Goal: Complete application form: Complete application form

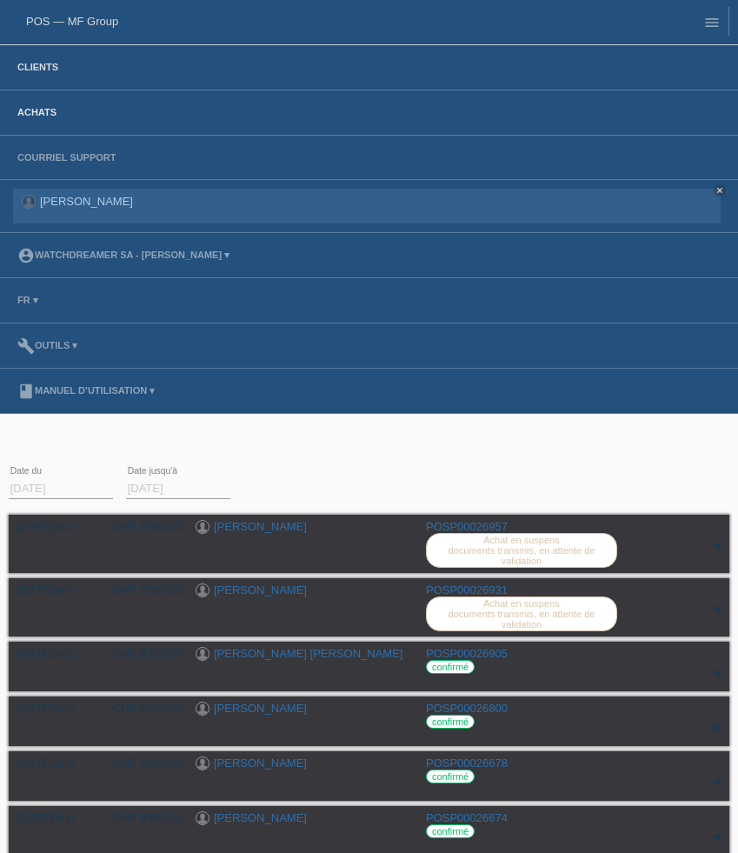
click at [44, 72] on link "Clients" at bounding box center [38, 67] width 58 height 10
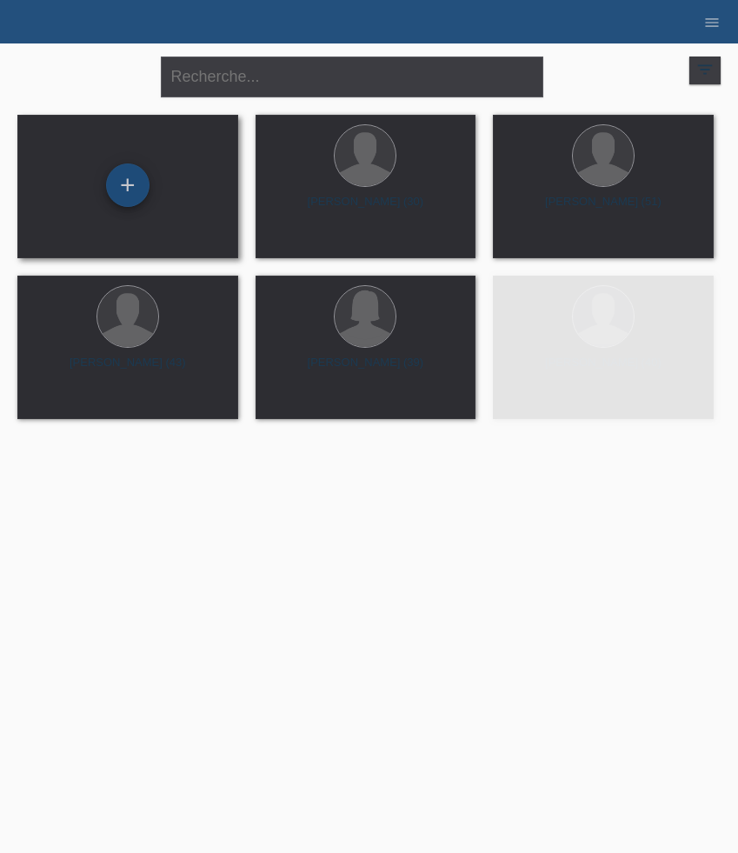
click at [129, 188] on div "+" at bounding box center [127, 184] width 43 height 43
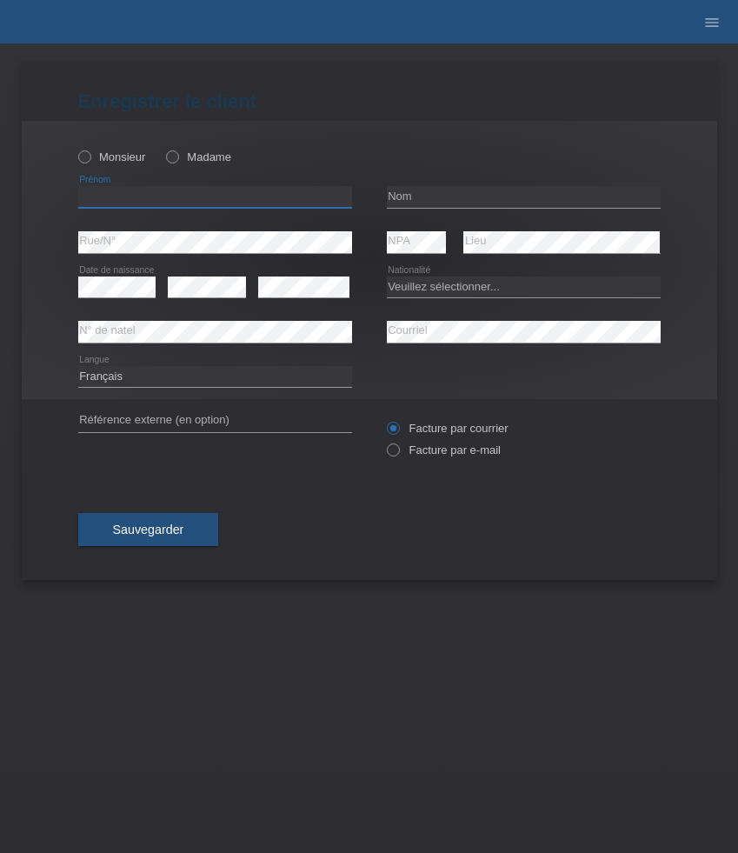
click at [216, 196] on input "text" at bounding box center [215, 197] width 274 height 22
paste input "[PERSON_NAME]"
type input "[PERSON_NAME]"
click at [418, 203] on input "text" at bounding box center [524, 197] width 274 height 22
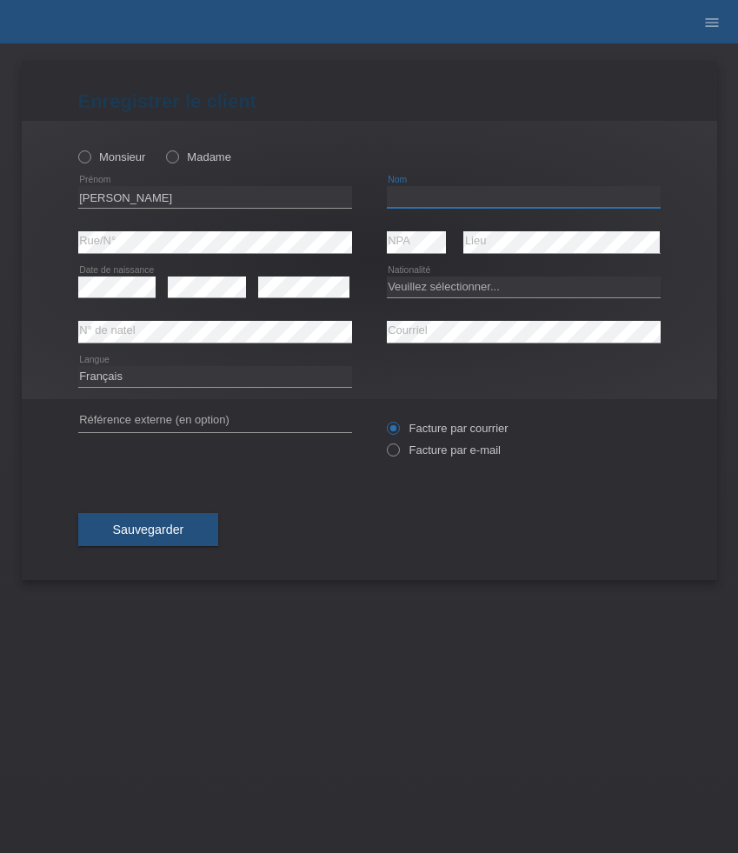
click at [418, 203] on input "text" at bounding box center [524, 197] width 274 height 22
paste input "Pinto"
type input "Pinto"
click at [455, 290] on select "Veuillez sélectionner... Suisse Allemagne Autriche Liechtenstein ------------ A…" at bounding box center [524, 286] width 274 height 21
select select "CH"
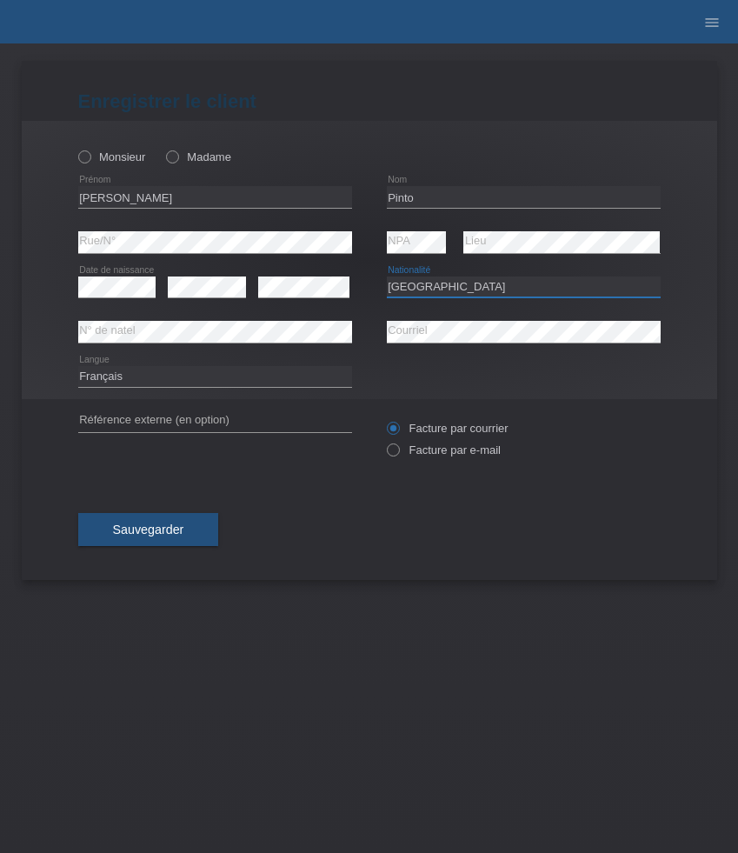
click at [387, 276] on select "Veuillez sélectionner... Suisse Allemagne Autriche Liechtenstein ------------ A…" at bounding box center [524, 286] width 274 height 21
click at [447, 454] on label "Facture par e-mail" at bounding box center [444, 449] width 114 height 13
click at [398, 454] on input "Facture par e-mail" at bounding box center [392, 454] width 11 height 22
radio input "true"
click at [116, 153] on label "Monsieur" at bounding box center [112, 156] width 68 height 13
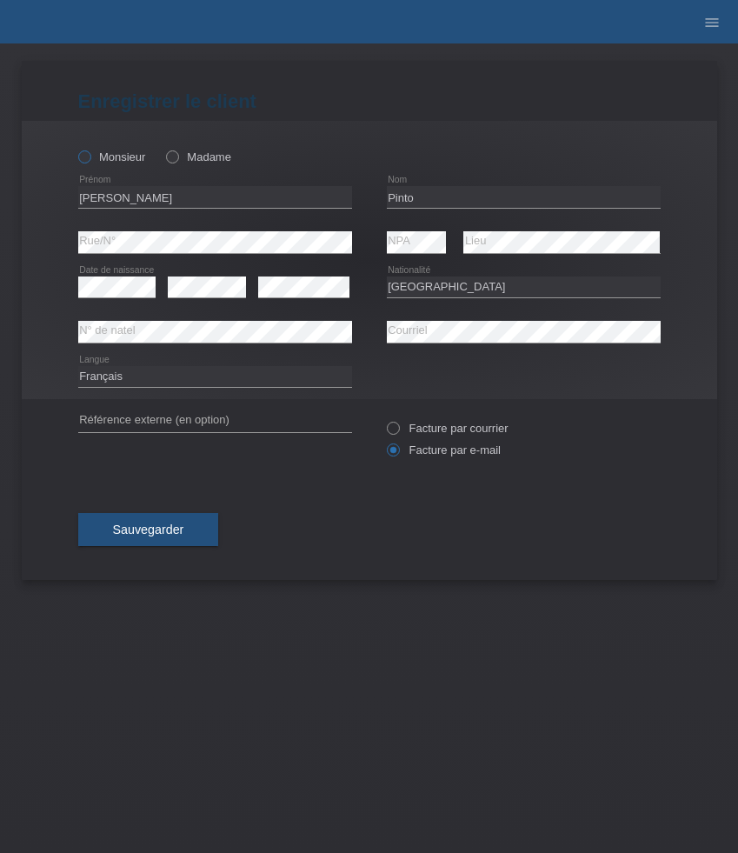
click at [90, 153] on input "Monsieur" at bounding box center [83, 155] width 11 height 11
radio input "true"
click at [169, 536] on span "Sauvegarder" at bounding box center [148, 529] width 71 height 14
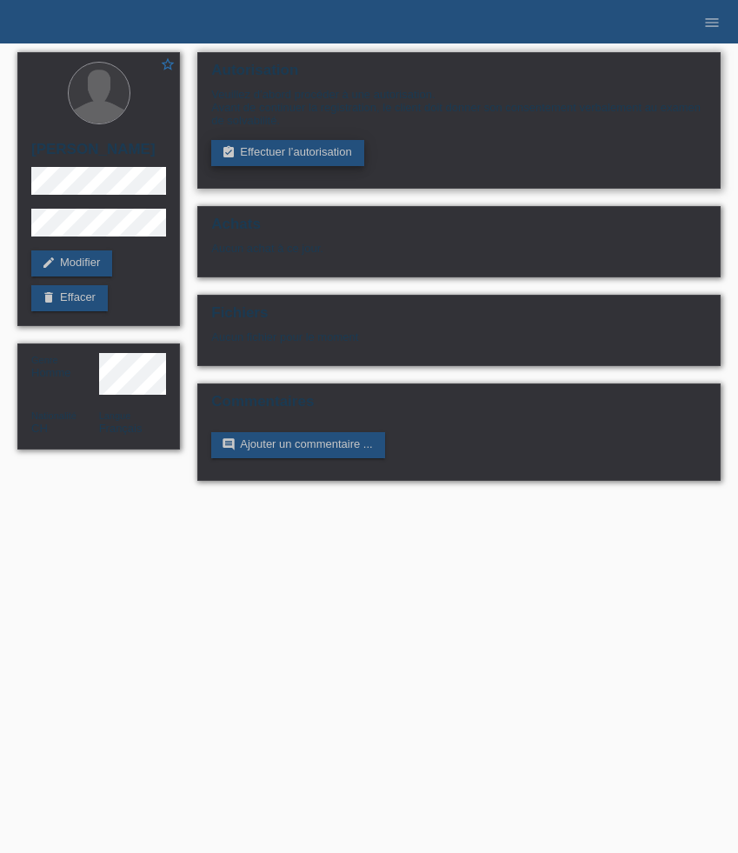
click at [283, 156] on link "assignment_turned_in Effectuer l’autorisation" at bounding box center [287, 153] width 152 height 26
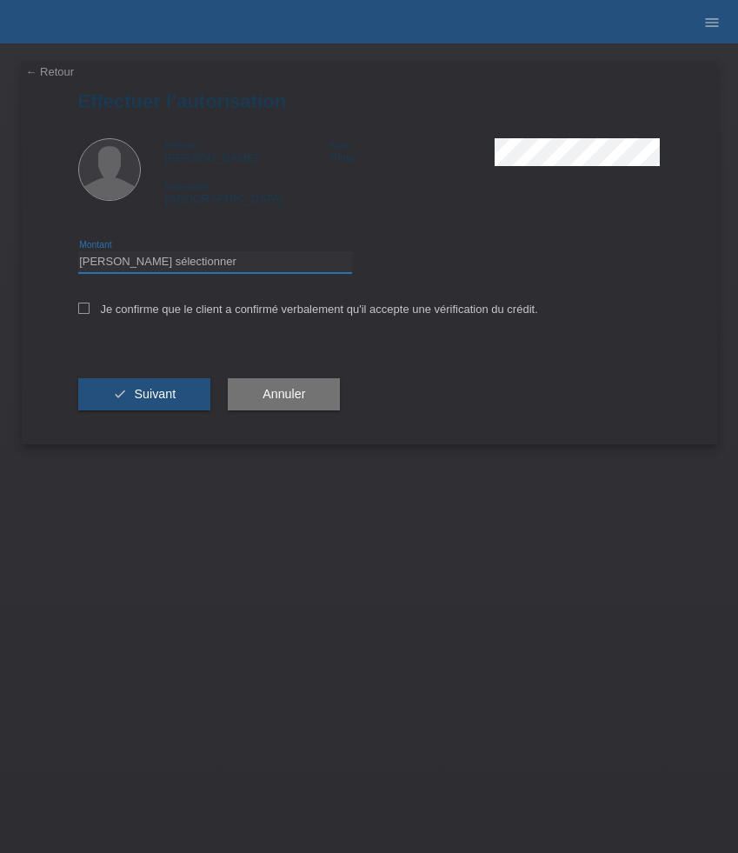
click at [232, 265] on select "Veuillez sélectionner CHF 1.00 - CHF 499.00 CHF 500.00 - CHF 1'999.00 CHF 2'000…" at bounding box center [215, 261] width 274 height 21
select select "3"
click at [78, 254] on select "Veuillez sélectionner CHF 1.00 - CHF 499.00 CHF 500.00 - CHF 1'999.00 CHF 2'000…" at bounding box center [215, 261] width 274 height 21
click at [200, 309] on label "Je confirme que le client a confirmé verbalement qu'il accepte une vérification…" at bounding box center [308, 308] width 460 height 13
click at [90, 309] on input "Je confirme que le client a confirmé verbalement qu'il accepte une vérification…" at bounding box center [83, 307] width 11 height 11
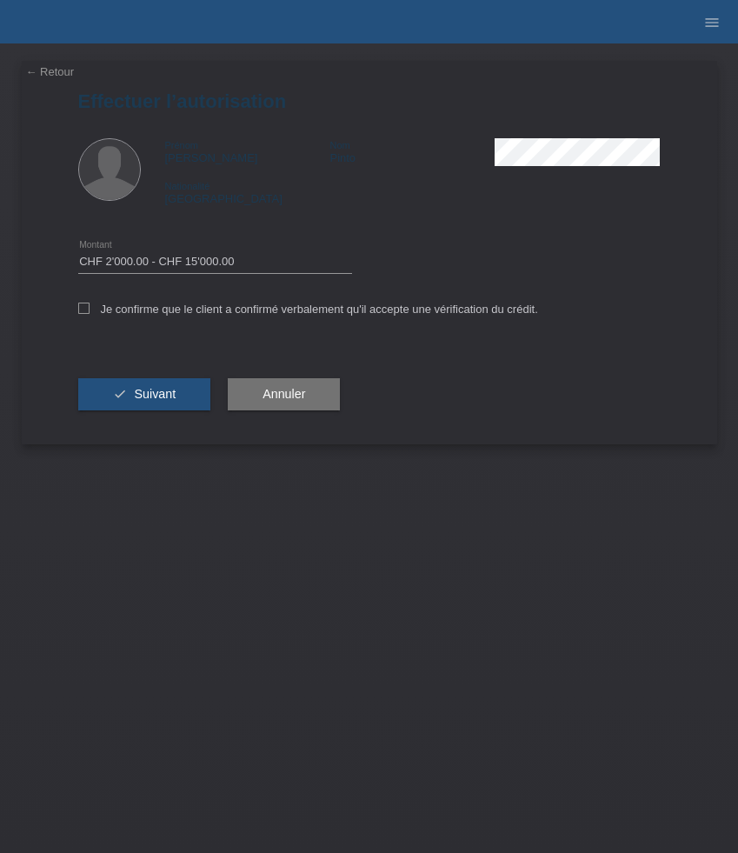
checkbox input "true"
click at [166, 406] on button "check Suivant" at bounding box center [144, 394] width 133 height 33
